Goal: Task Accomplishment & Management: Manage account settings

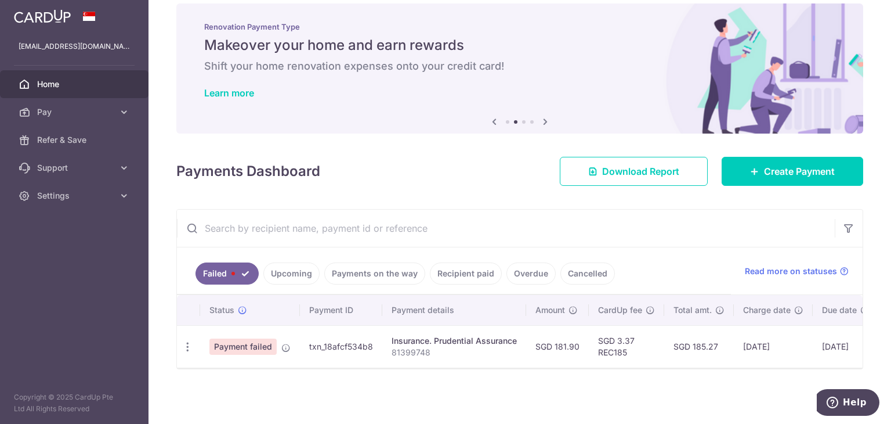
click at [230, 346] on span "Payment failed" at bounding box center [242, 346] width 67 height 16
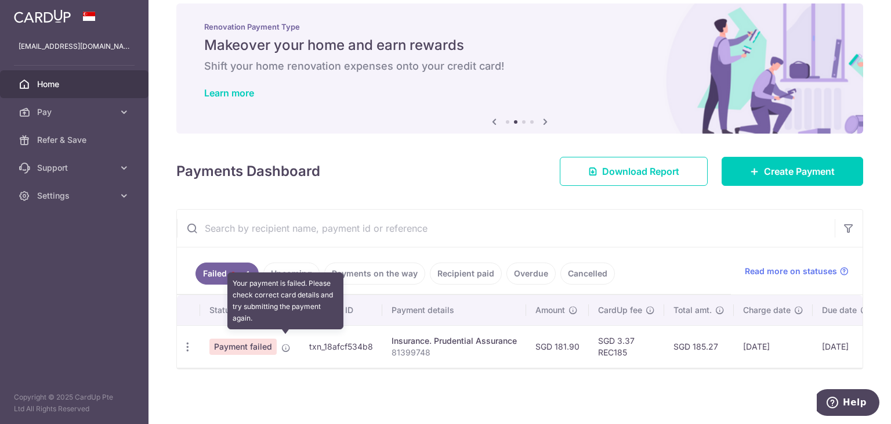
click at [281, 345] on icon at bounding box center [285, 347] width 9 height 9
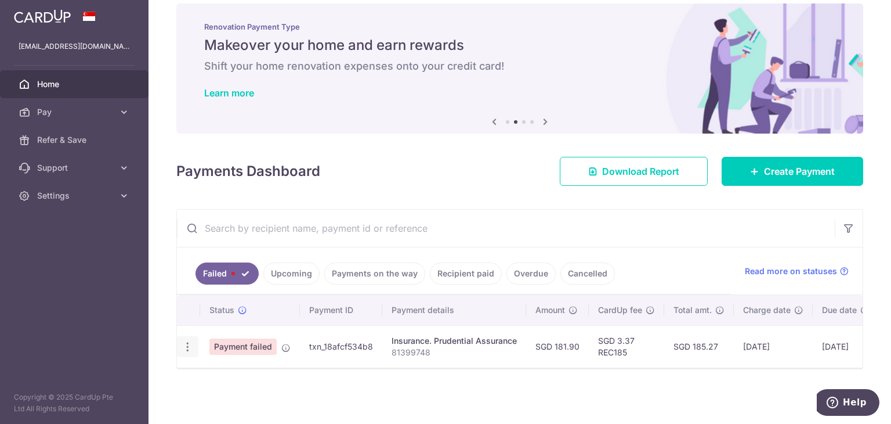
click at [191, 342] on icon "button" at bounding box center [188, 347] width 12 height 12
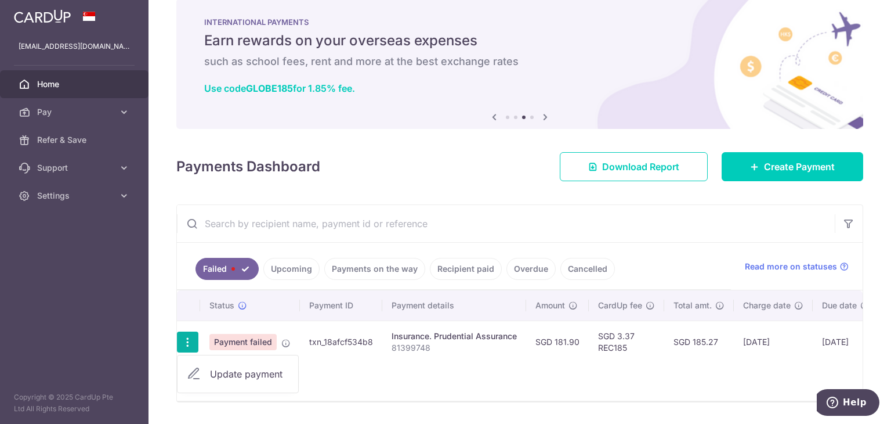
click at [225, 371] on span "Update payment" at bounding box center [249, 374] width 79 height 14
radio input "true"
type input "181.90"
type input "81399748"
type input "REC185"
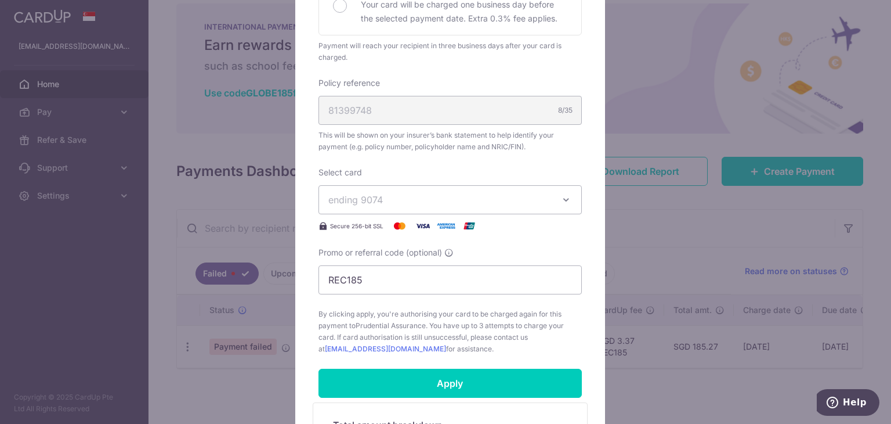
scroll to position [301, 0]
click at [458, 207] on button "ending 9074" at bounding box center [450, 199] width 263 height 29
click at [429, 335] on span "By clicking apply, you're authorising your card to be charged again for this pa…" at bounding box center [450, 331] width 263 height 46
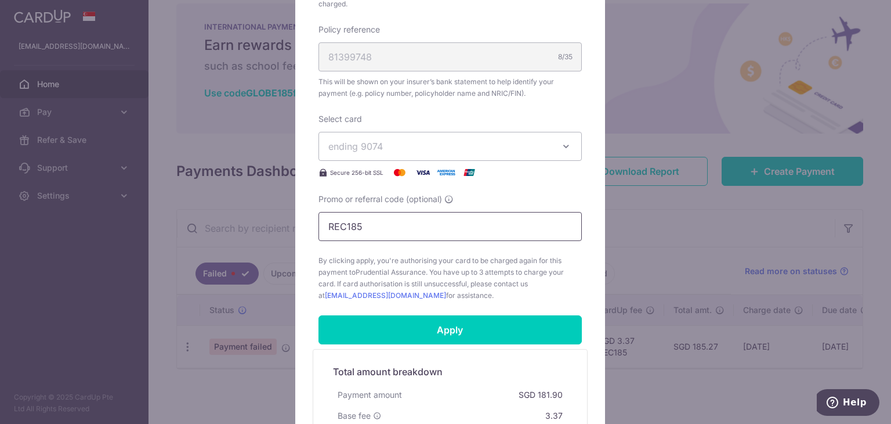
scroll to position [352, 0]
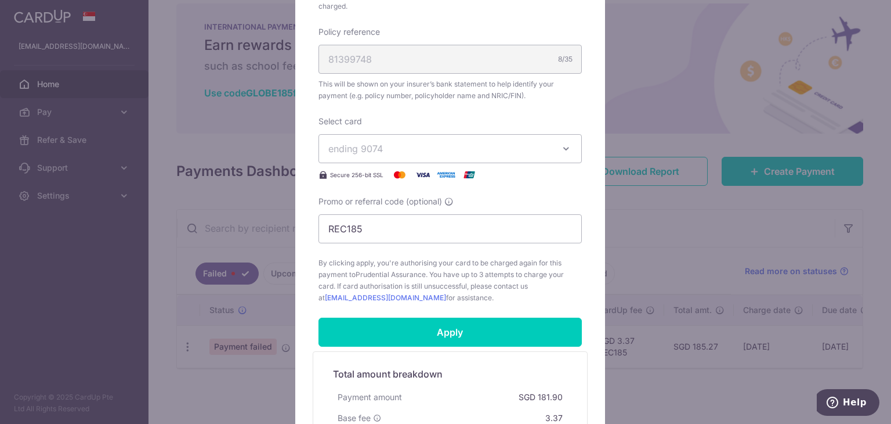
click at [511, 143] on span "ending 9074" at bounding box center [439, 149] width 223 height 14
click at [386, 197] on span "**** 9074" at bounding box center [378, 203] width 44 height 14
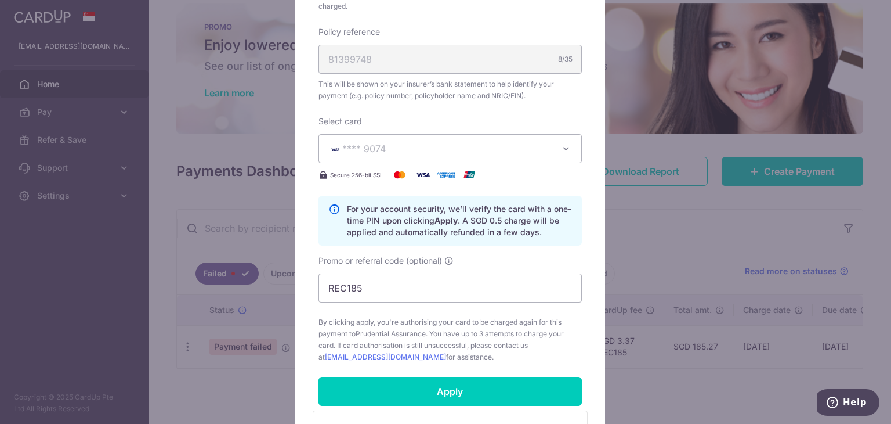
click at [436, 157] on button "**** 9074" at bounding box center [450, 148] width 263 height 29
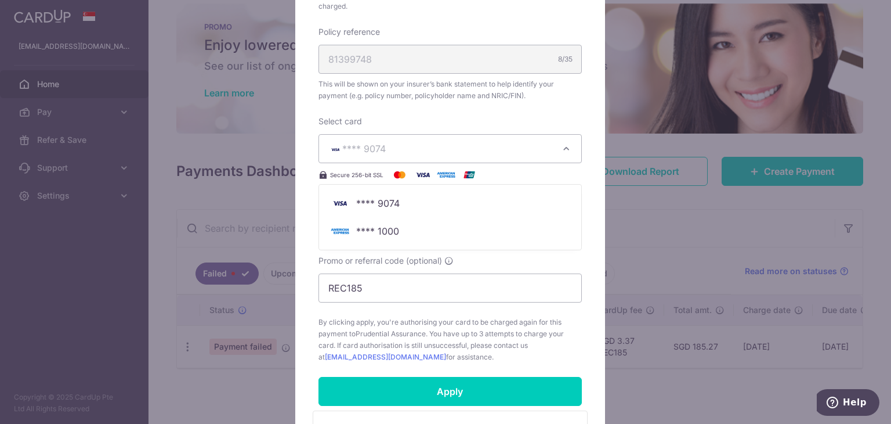
click at [405, 266] on div "Promo or referral code (optional) REC185" at bounding box center [450, 279] width 263 height 48
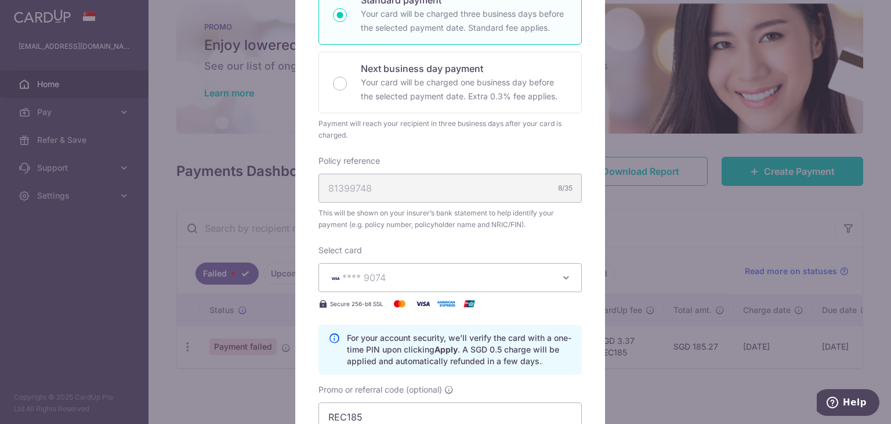
scroll to position [0, 0]
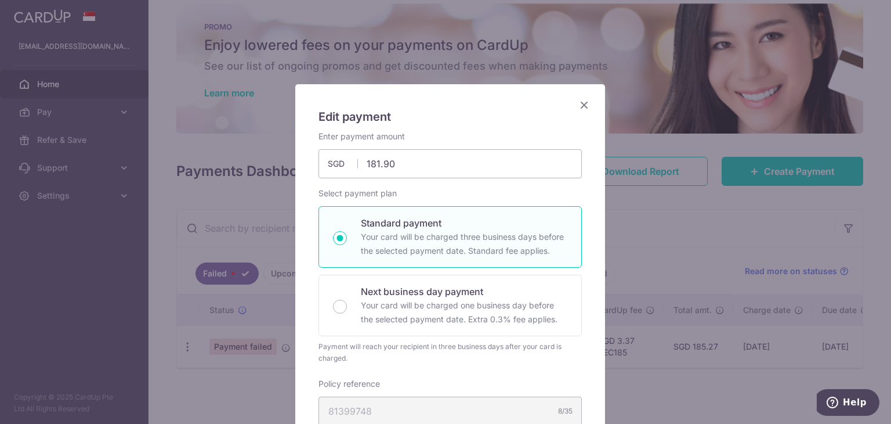
click at [579, 107] on icon "Close" at bounding box center [584, 104] width 14 height 15
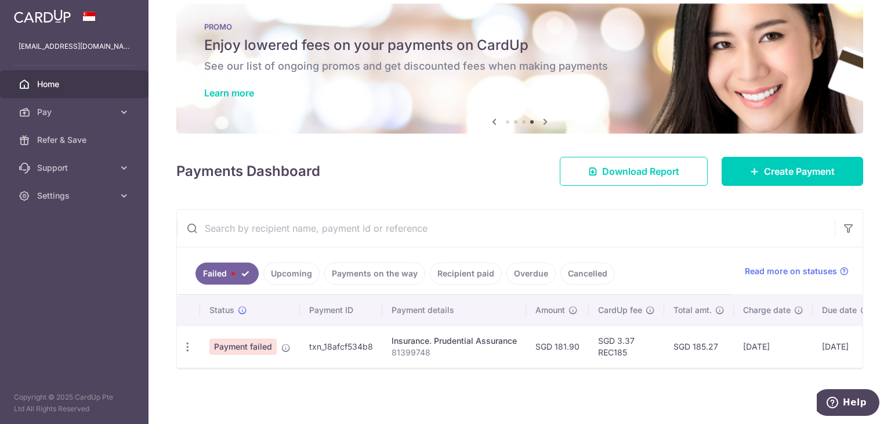
click at [526, 263] on link "Overdue" at bounding box center [531, 273] width 49 height 22
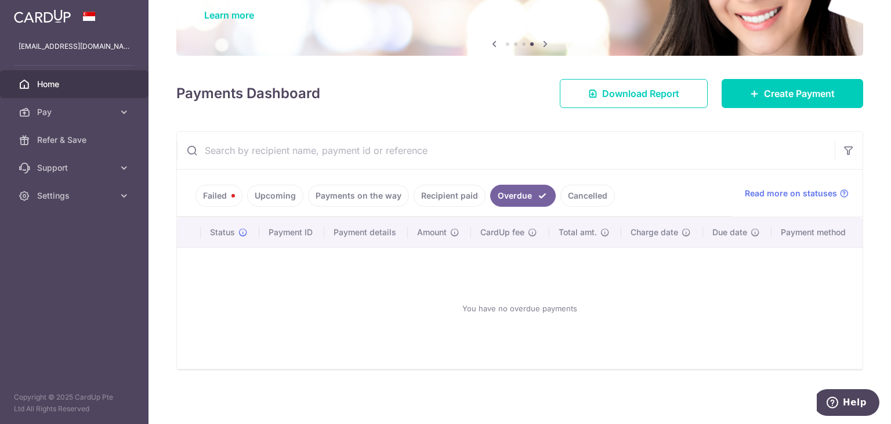
scroll to position [93, 0]
click at [569, 192] on link "Cancelled" at bounding box center [588, 196] width 55 height 22
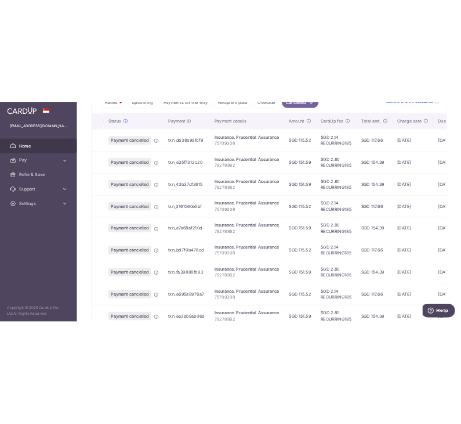
scroll to position [285, 0]
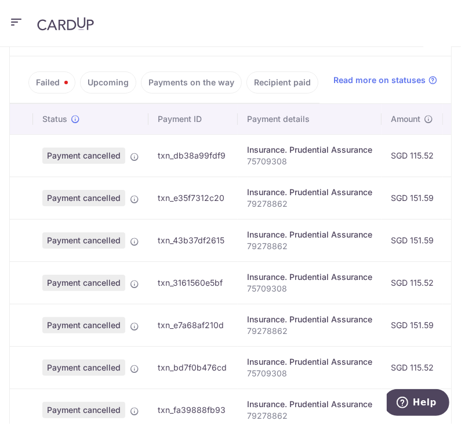
click at [58, 89] on link "Failed" at bounding box center [51, 82] width 47 height 22
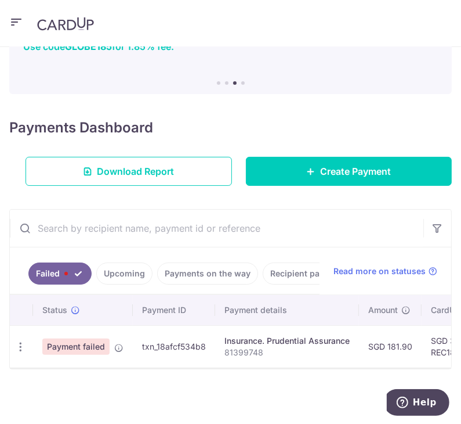
scroll to position [0, 143]
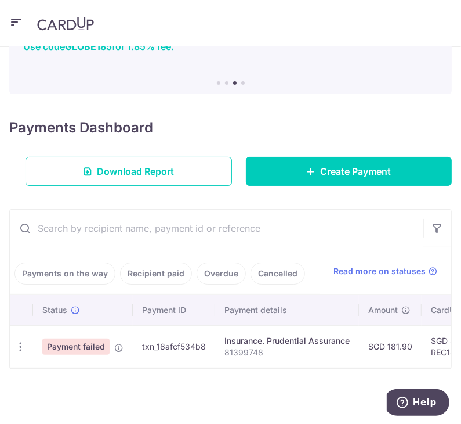
click at [279, 262] on link "Cancelled" at bounding box center [278, 273] width 55 height 22
